Goal: Transaction & Acquisition: Purchase product/service

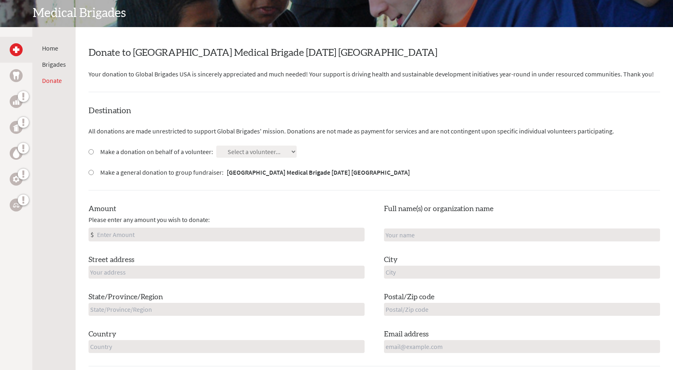
scroll to position [121, 0]
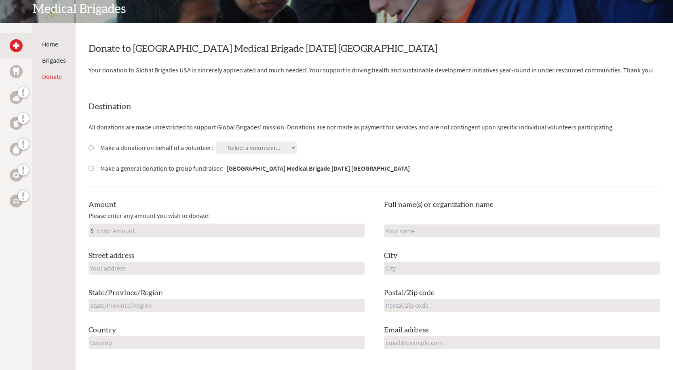
click at [155, 230] on input "Amount" at bounding box center [229, 230] width 269 height 13
type input "60"
click at [462, 224] on input "text" at bounding box center [522, 230] width 276 height 13
click at [195, 147] on label "Make a donation on behalf of a volunteer:" at bounding box center [156, 148] width 113 height 10
click at [94, 147] on input "Make a donation on behalf of a volunteer:" at bounding box center [91, 147] width 5 height 5
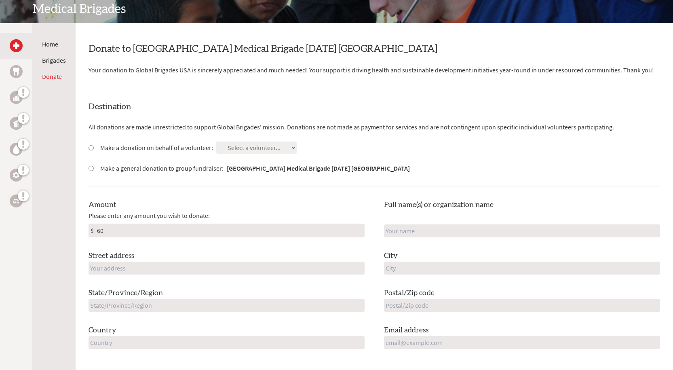
radio input "true"
click at [254, 141] on div "Destination All donations are made unrestricted to support Global Brigades' mis…" at bounding box center [375, 231] width 572 height 261
click at [254, 146] on select "Select a volunteer... [PERSON_NAME] [PERSON_NAME] [PERSON_NAME] [PERSON_NAME] […" at bounding box center [256, 148] width 80 height 12
select select "B7743799-66FF-11F0-B8AC-42010A400003"
click at [216, 142] on select "Select a volunteer... [PERSON_NAME] [PERSON_NAME] [PERSON_NAME] [PERSON_NAME] […" at bounding box center [256, 148] width 80 height 12
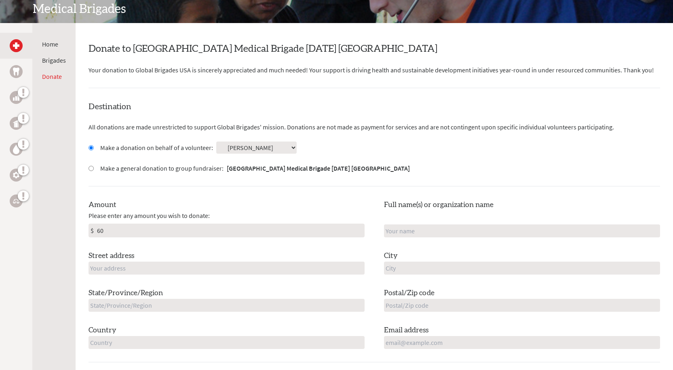
click at [408, 231] on input "text" at bounding box center [522, 230] width 276 height 13
type input "[GEOGRAPHIC_DATA]"
click at [262, 271] on input "text" at bounding box center [227, 268] width 276 height 13
type input "[STREET_ADDRESS]"
type input "Villanova"
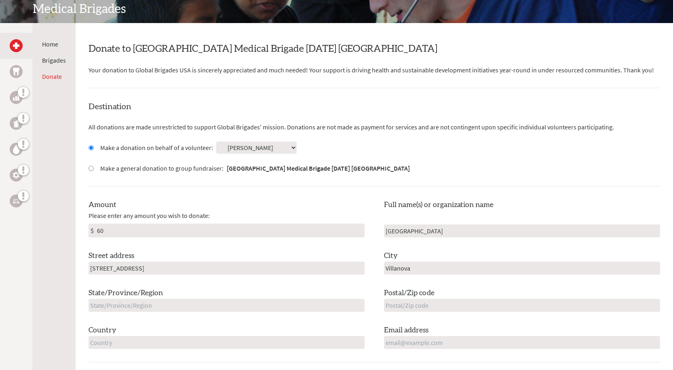
type input "PA"
type input "19085"
type input "[GEOGRAPHIC_DATA]"
click at [397, 348] on input "email" at bounding box center [522, 342] width 276 height 13
type input "[PERSON_NAME][EMAIL_ADDRESS][PERSON_NAME][DOMAIN_NAME]"
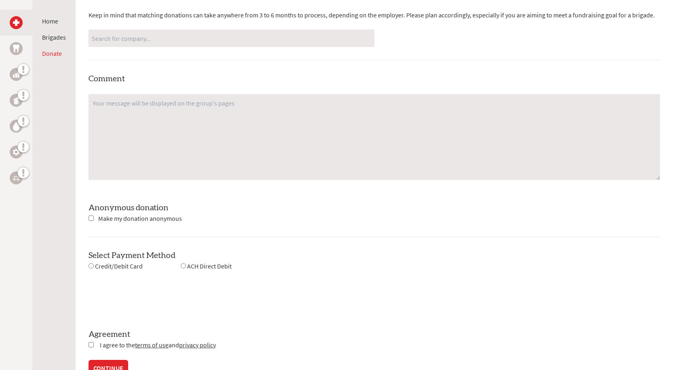
scroll to position [607, 0]
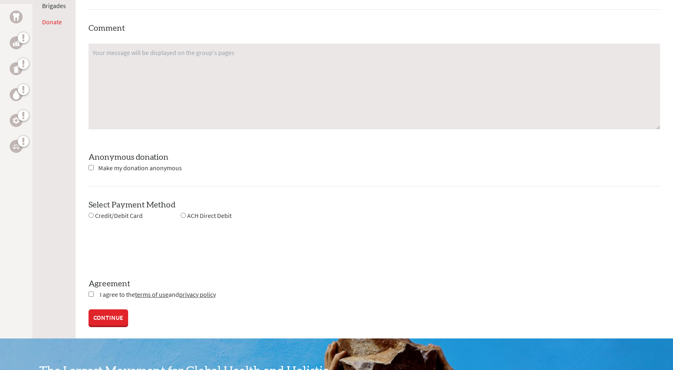
click at [161, 72] on textarea at bounding box center [375, 87] width 572 height 86
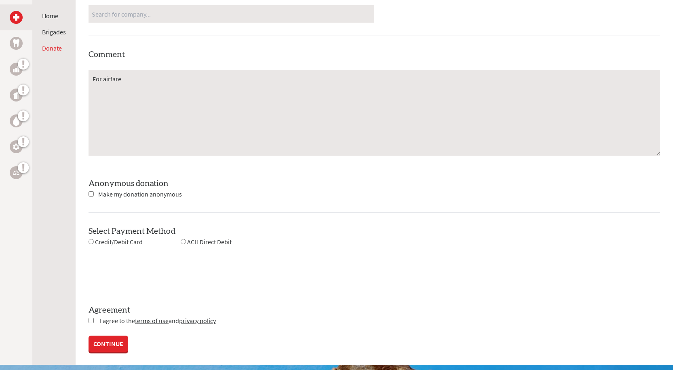
scroll to position [566, 0]
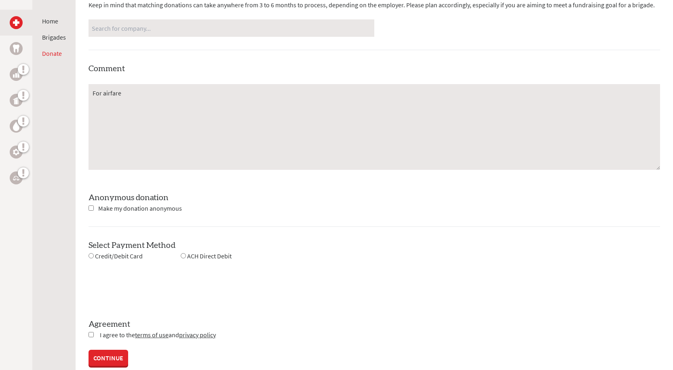
type textarea "For airfare"
click at [219, 201] on div "Employer matching We partner with 360MatchPro to support with matching donation…" at bounding box center [375, 95] width 572 height 331
click at [121, 86] on textarea "For airfare" at bounding box center [375, 127] width 572 height 86
drag, startPoint x: 97, startPoint y: 96, endPoint x: 77, endPoint y: 96, distance: 20.2
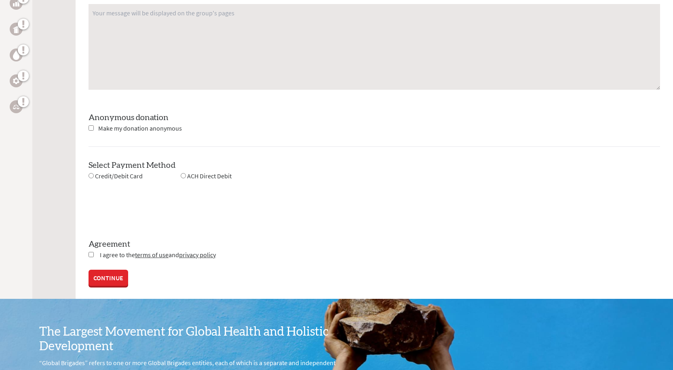
scroll to position [647, 0]
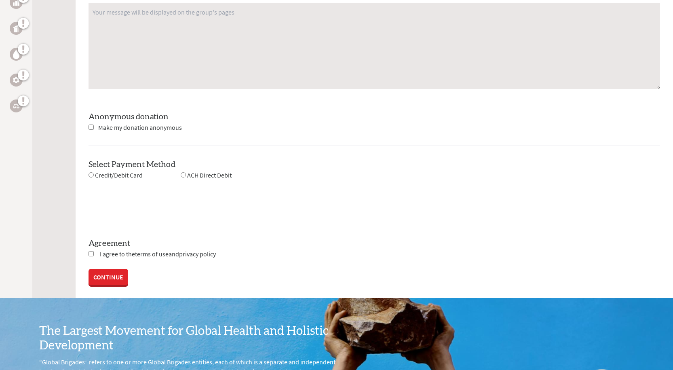
click at [90, 252] on input "checkbox" at bounding box center [91, 253] width 5 height 5
checkbox input "true"
click at [90, 174] on input "radio" at bounding box center [91, 174] width 5 height 5
radio input "true"
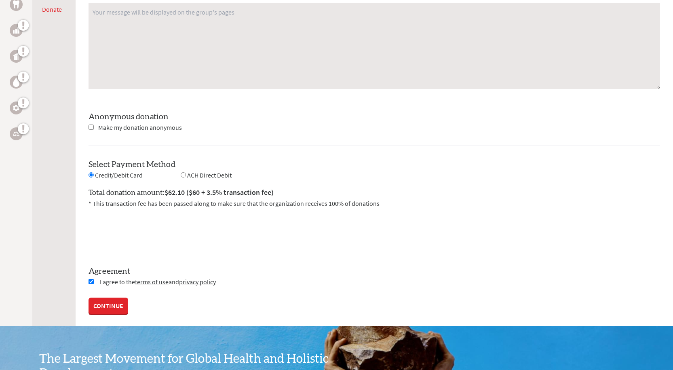
click at [108, 304] on link "CONTINUE" at bounding box center [109, 306] width 40 height 16
